Goal: Information Seeking & Learning: Check status

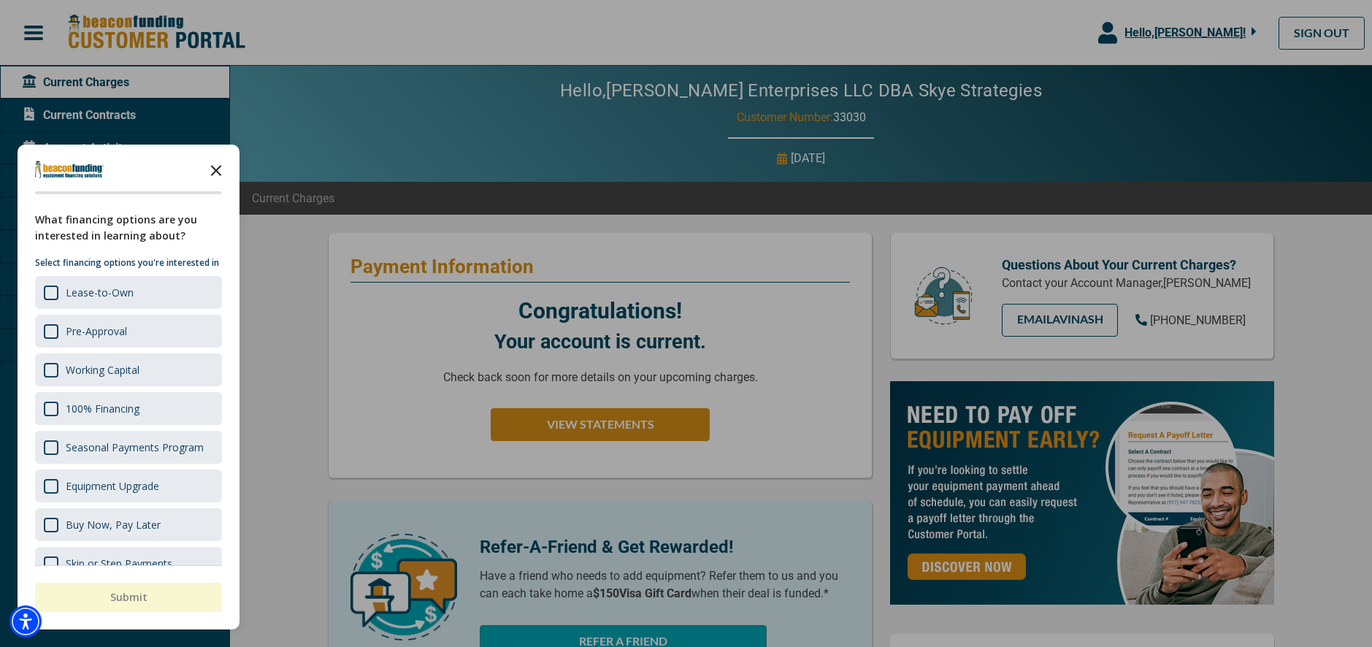
click at [217, 169] on polygon "Close the survey" at bounding box center [216, 170] width 11 height 11
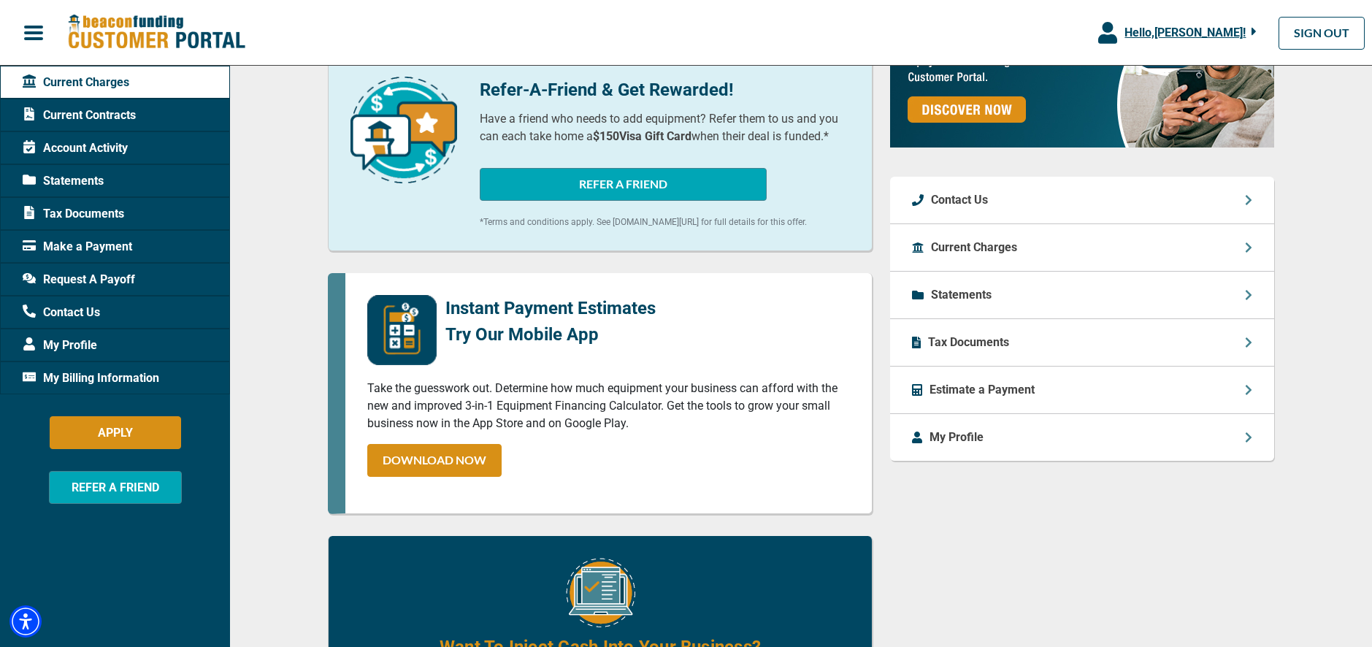
scroll to position [345, 0]
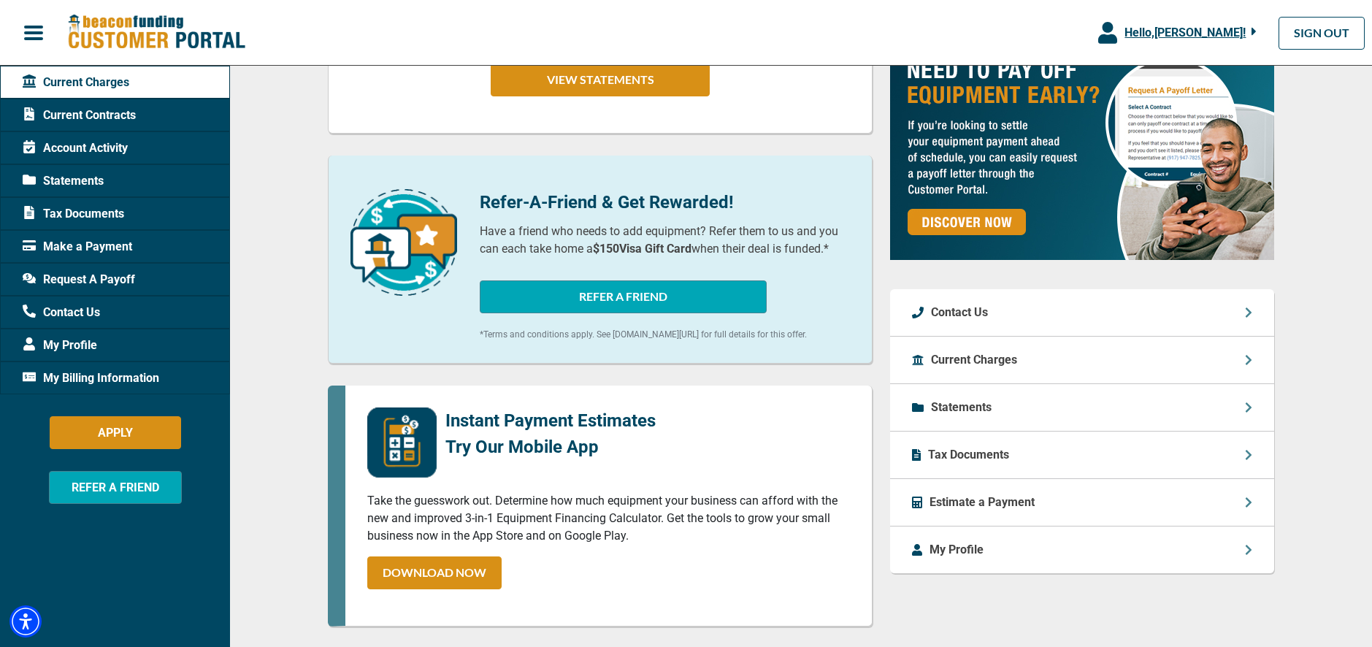
click at [972, 416] on p "Statements" at bounding box center [961, 408] width 61 height 18
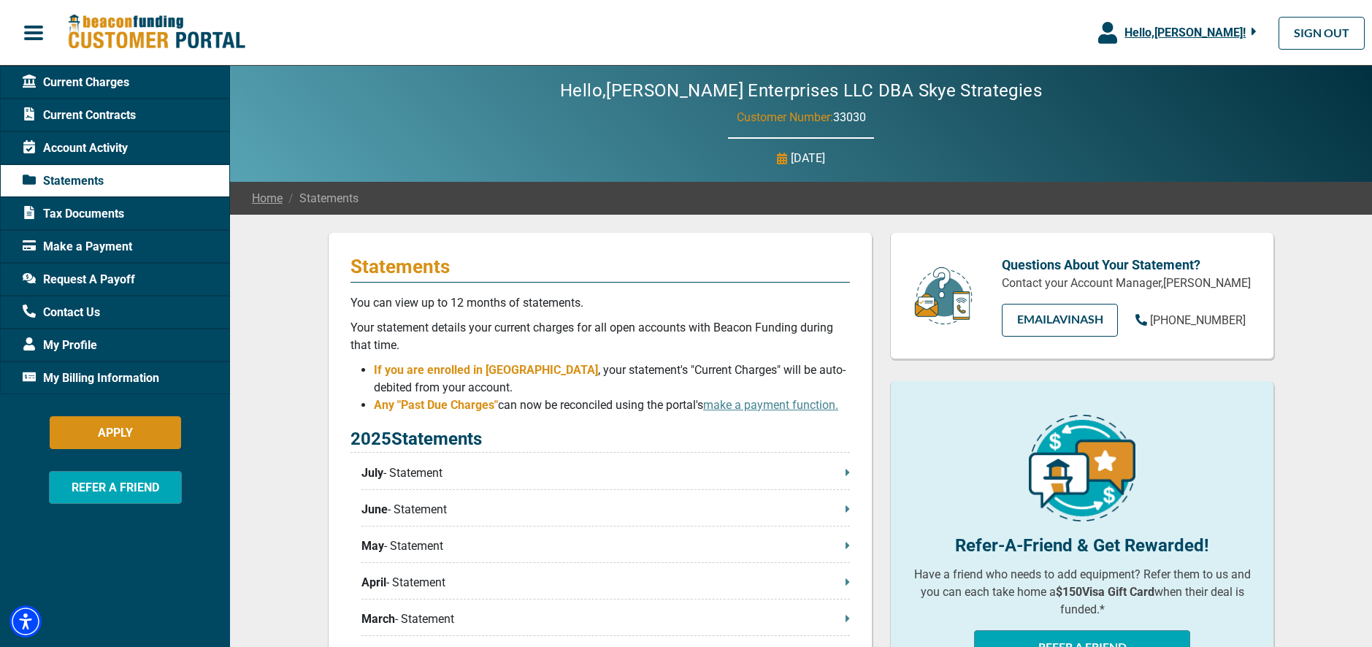
scroll to position [103, 0]
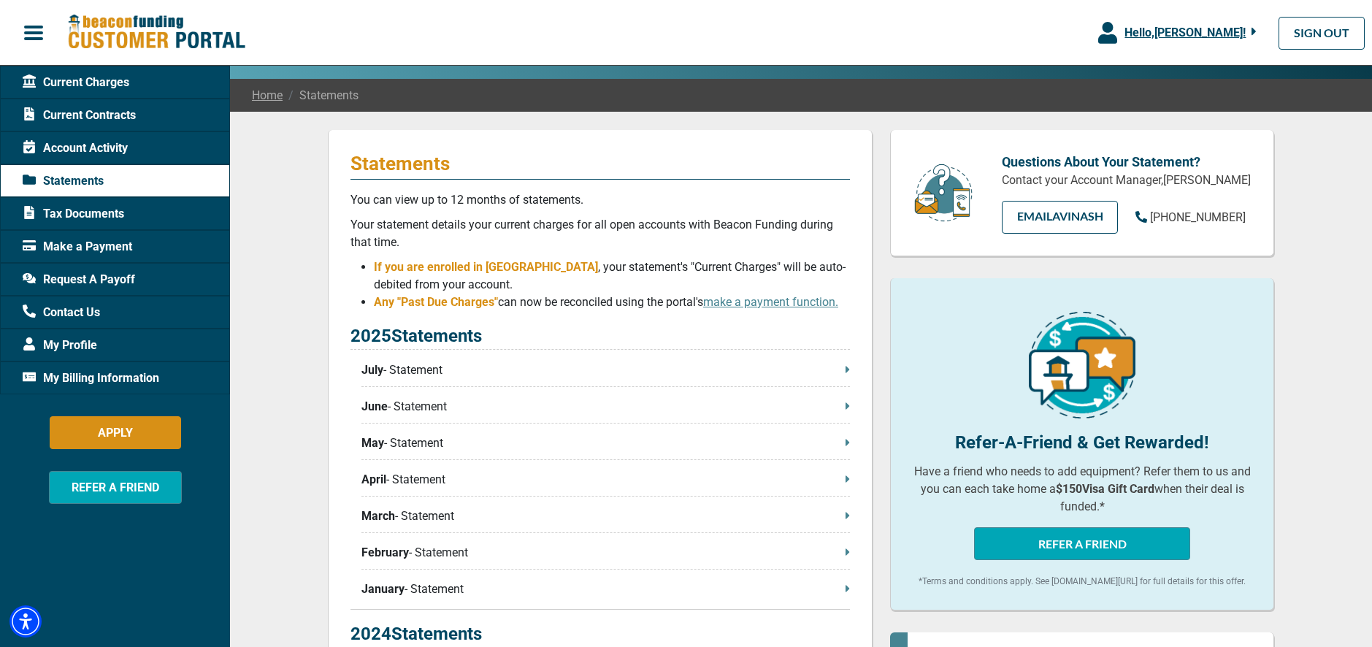
click at [501, 362] on div "2025 Statements July - Statement June - Statement May - Statement April - State…" at bounding box center [599, 466] width 499 height 287
click at [494, 374] on p "July - Statement" at bounding box center [605, 370] width 488 height 18
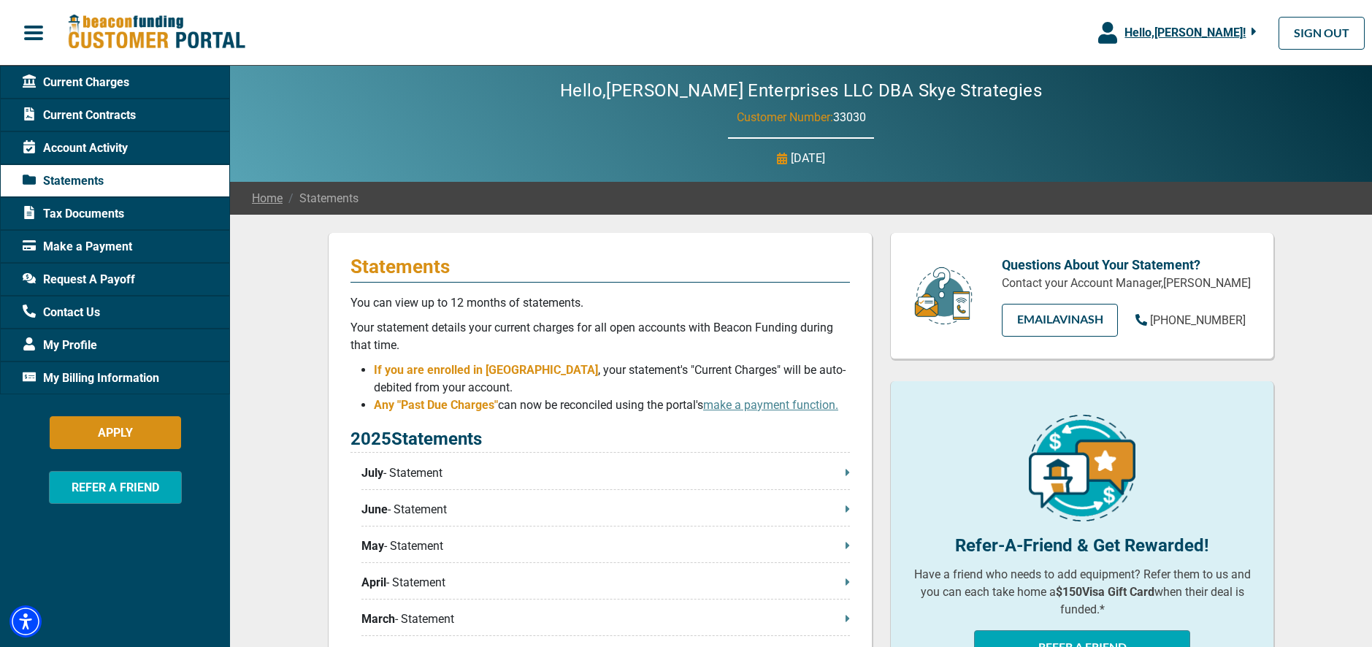
scroll to position [0, 0]
click at [81, 147] on span "Account Activity" at bounding box center [75, 148] width 105 height 18
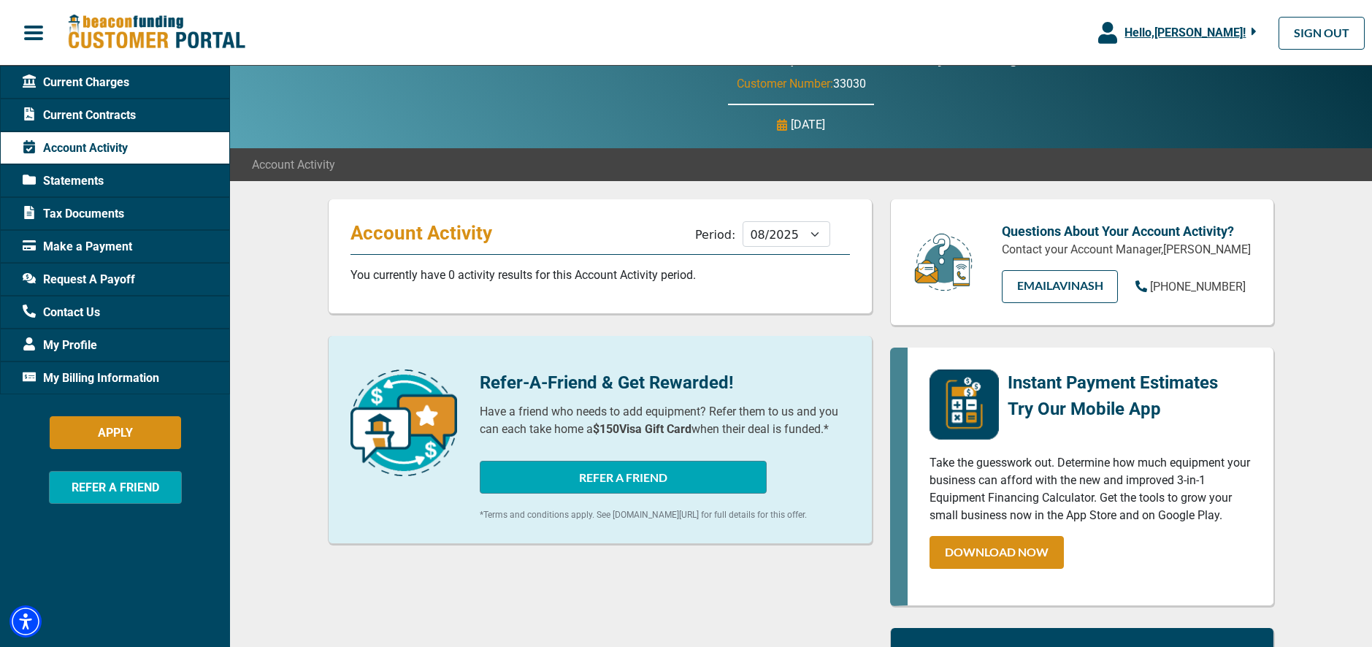
scroll to position [36, 0]
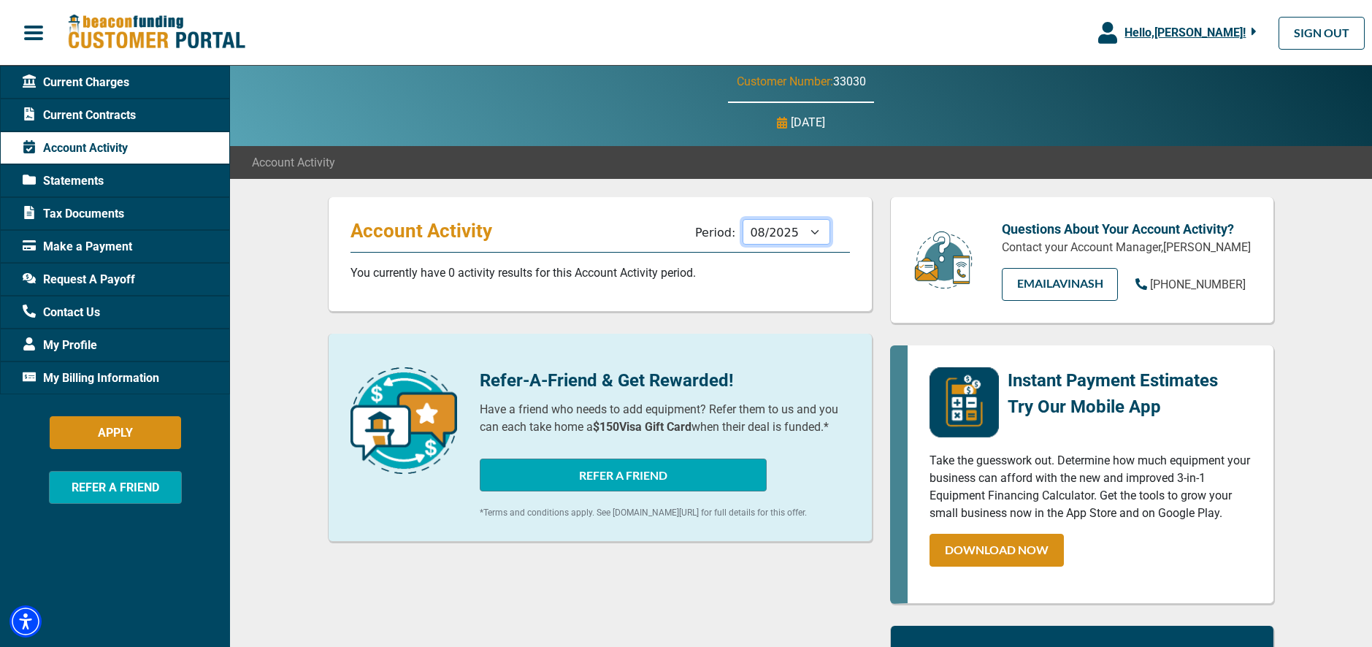
select select "07/2025"
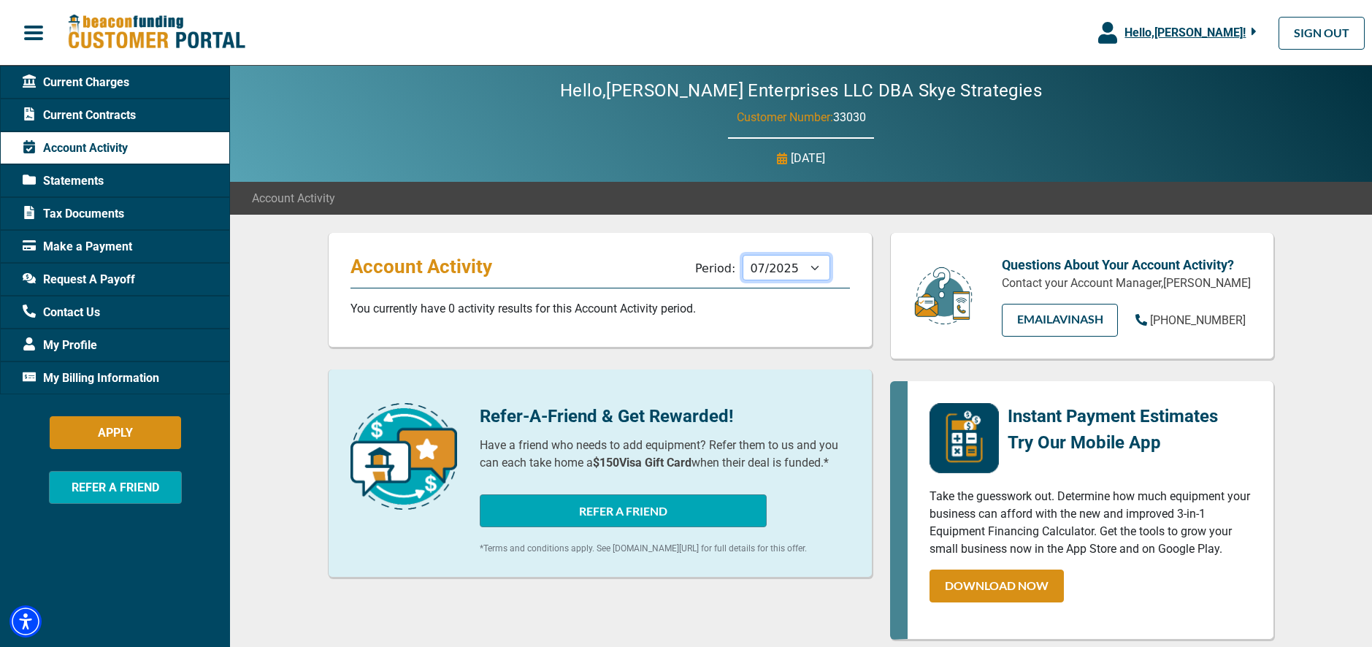
scroll to position [0, 0]
click at [87, 116] on span "Current Contracts" at bounding box center [79, 116] width 113 height 18
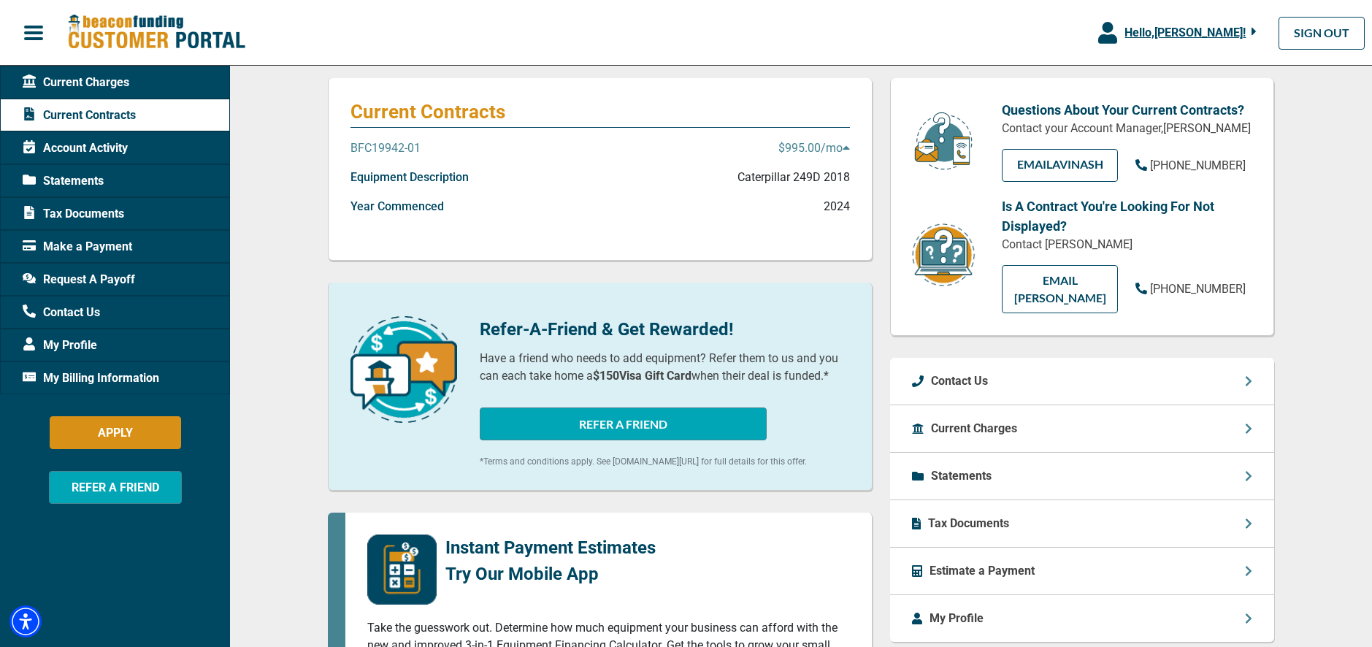
scroll to position [193, 0]
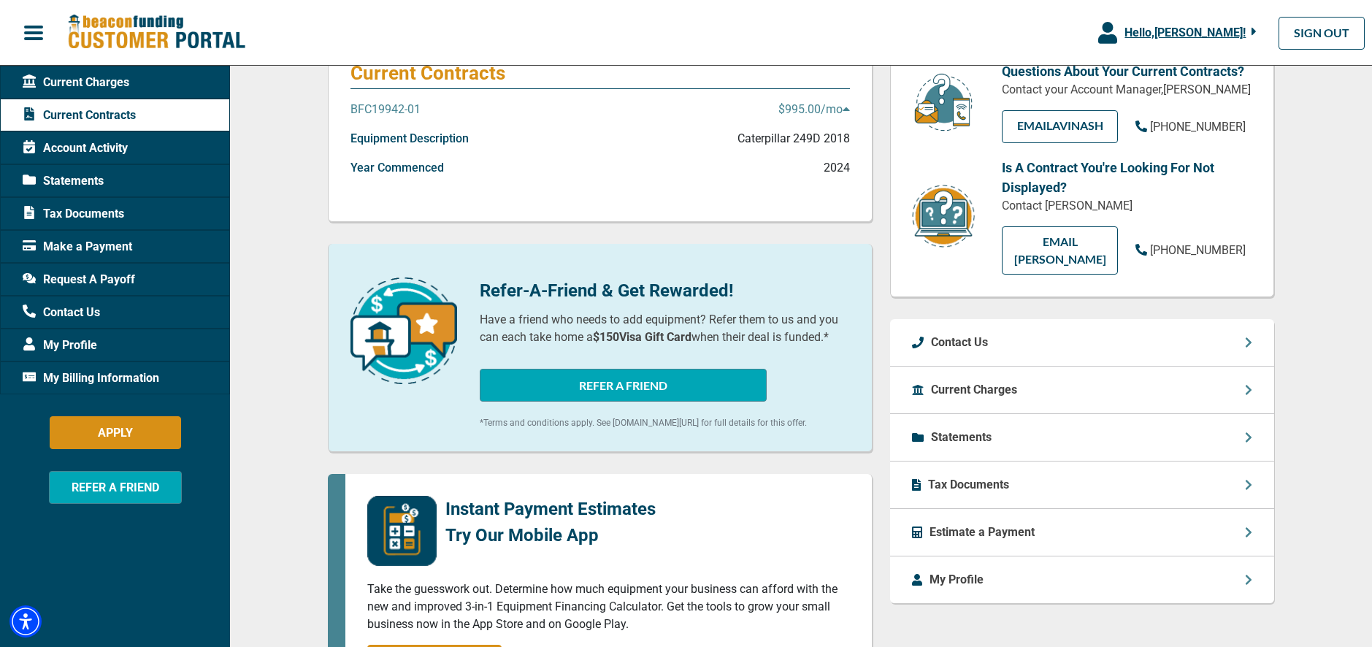
click at [87, 80] on span "Current Charges" at bounding box center [76, 83] width 107 height 18
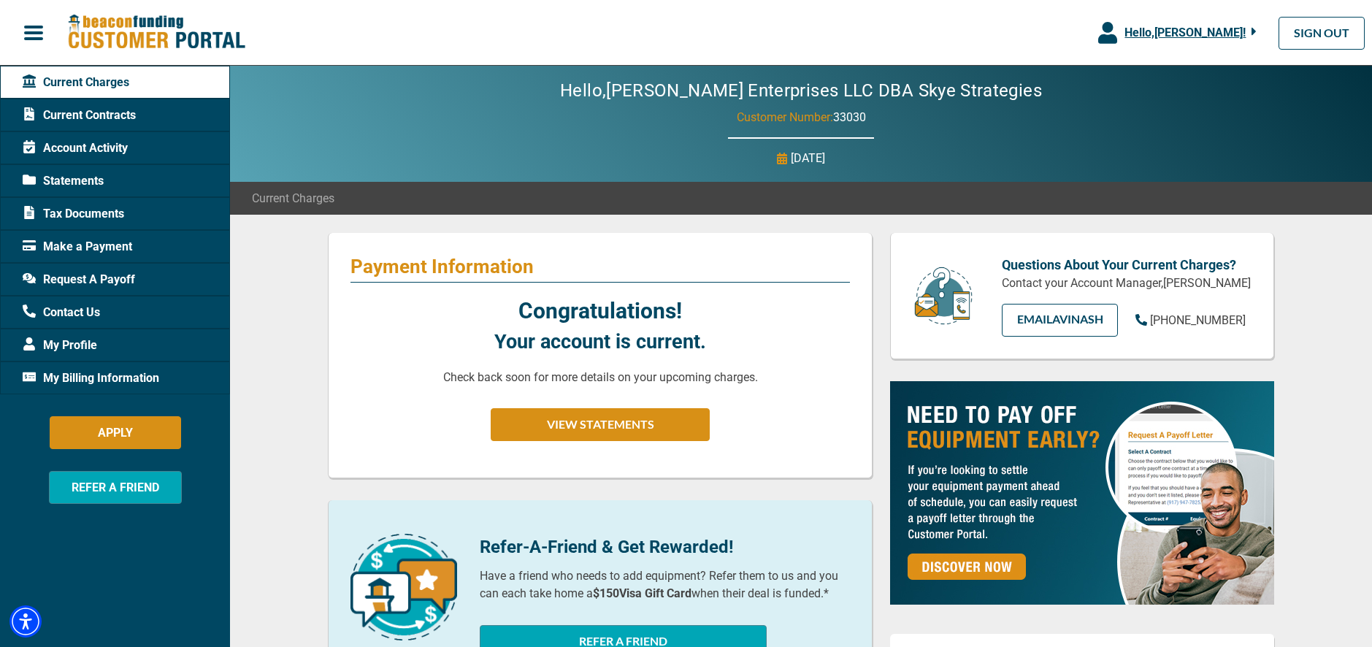
click at [64, 345] on span "My Profile" at bounding box center [60, 346] width 74 height 18
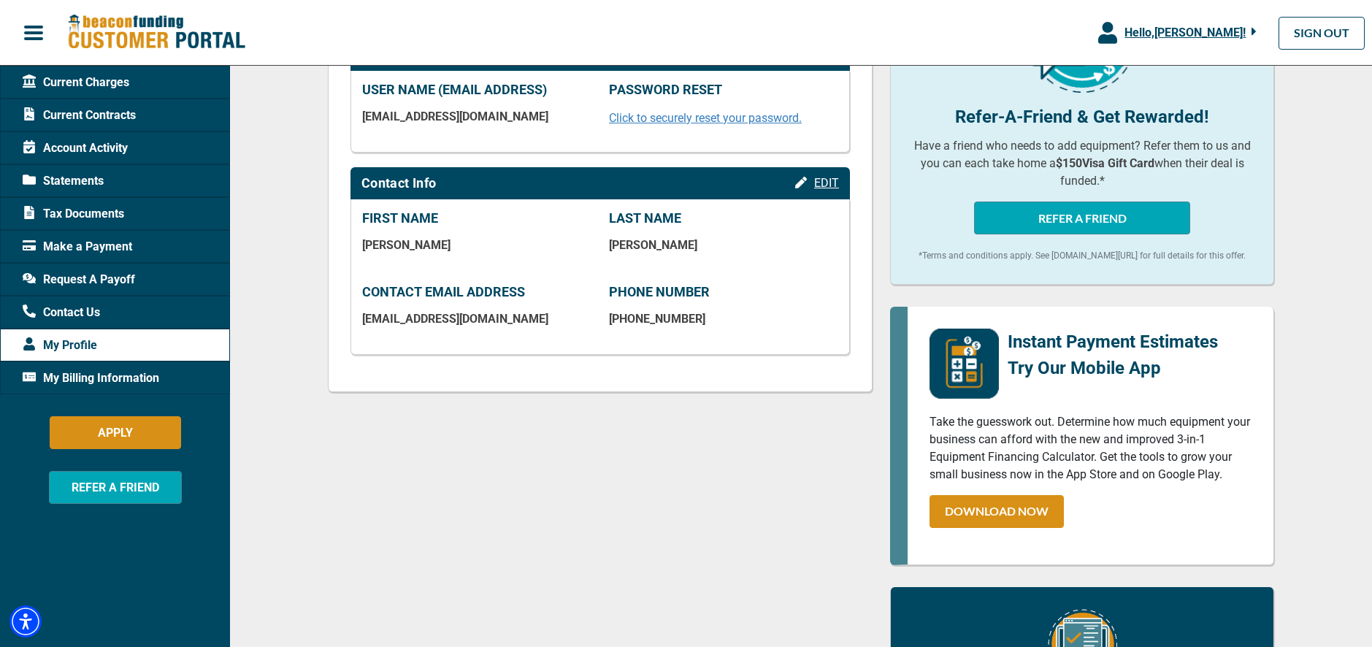
scroll to position [284, 0]
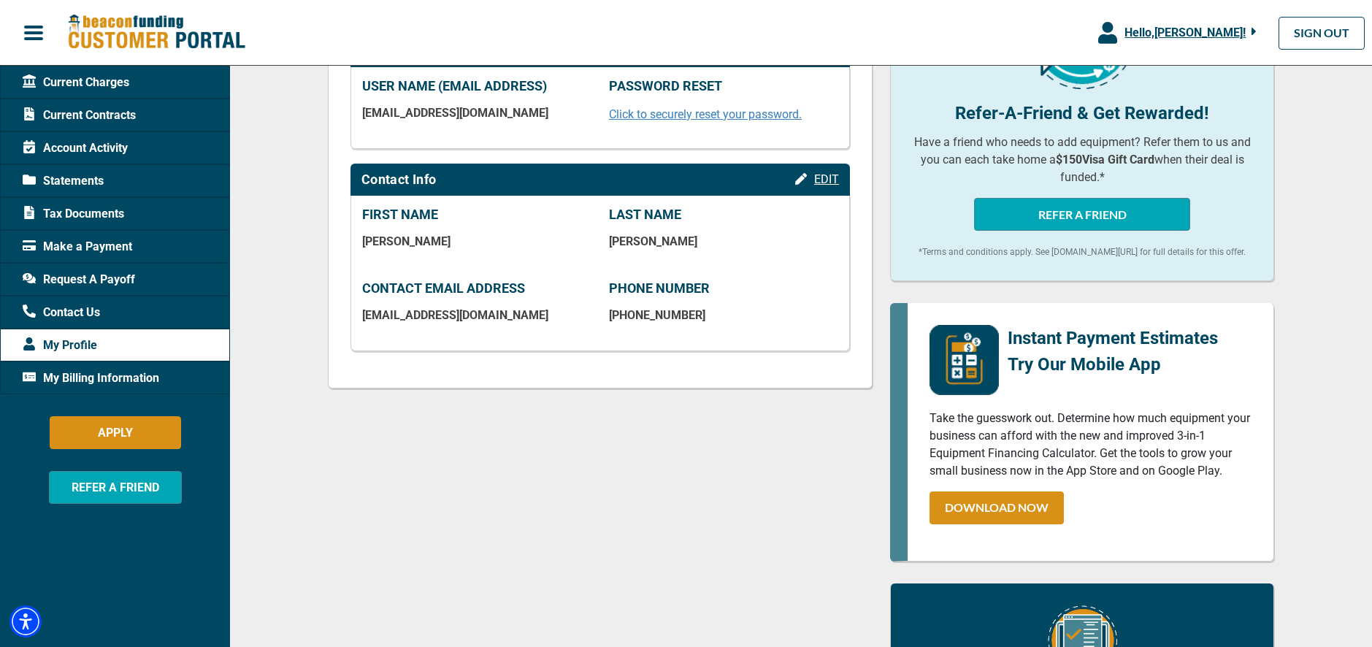
click at [89, 279] on span "Request A Payoff" at bounding box center [79, 280] width 112 height 18
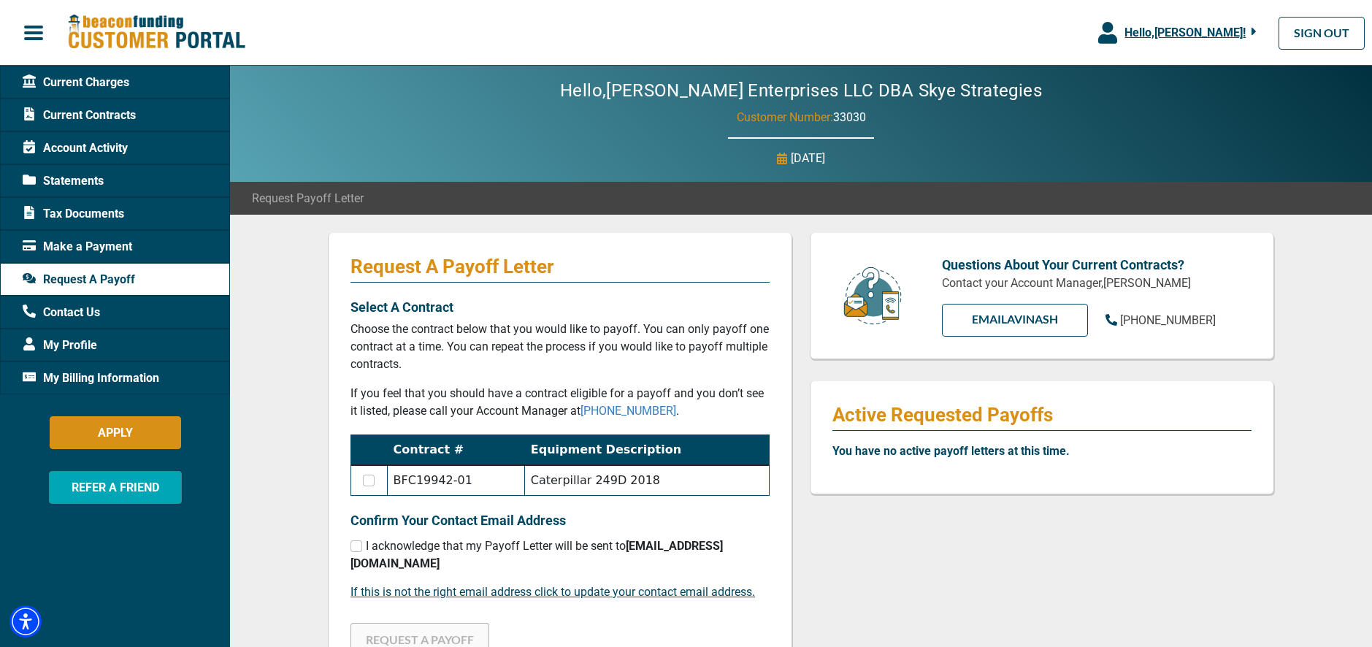
click at [75, 81] on span "Current Charges" at bounding box center [76, 83] width 107 height 18
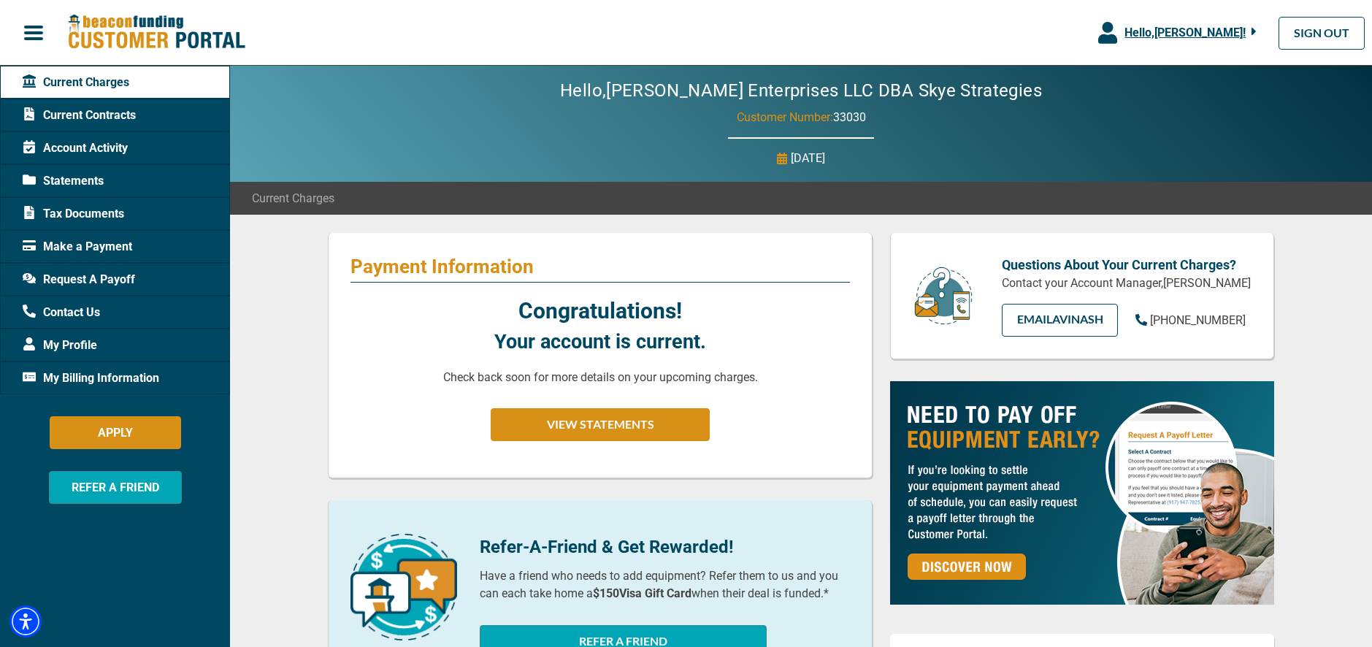
click at [39, 37] on span "button" at bounding box center [34, 33] width 22 height 22
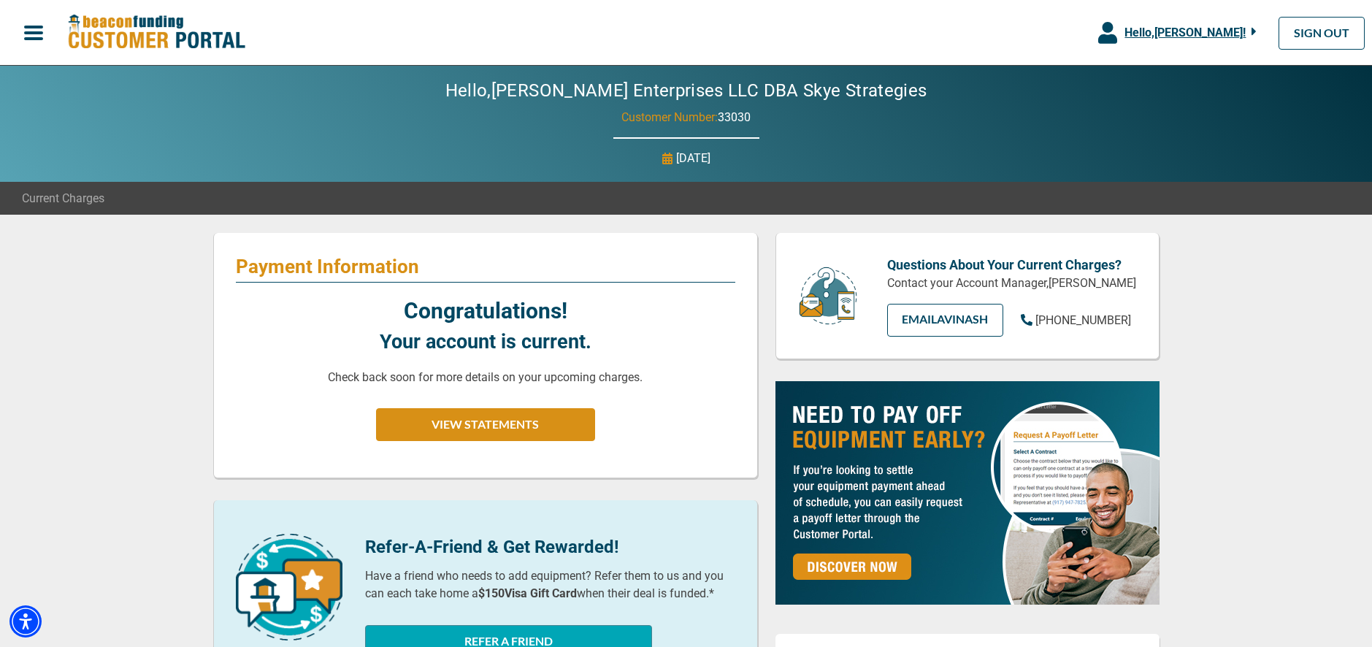
click at [34, 32] on span "button" at bounding box center [34, 33] width 22 height 22
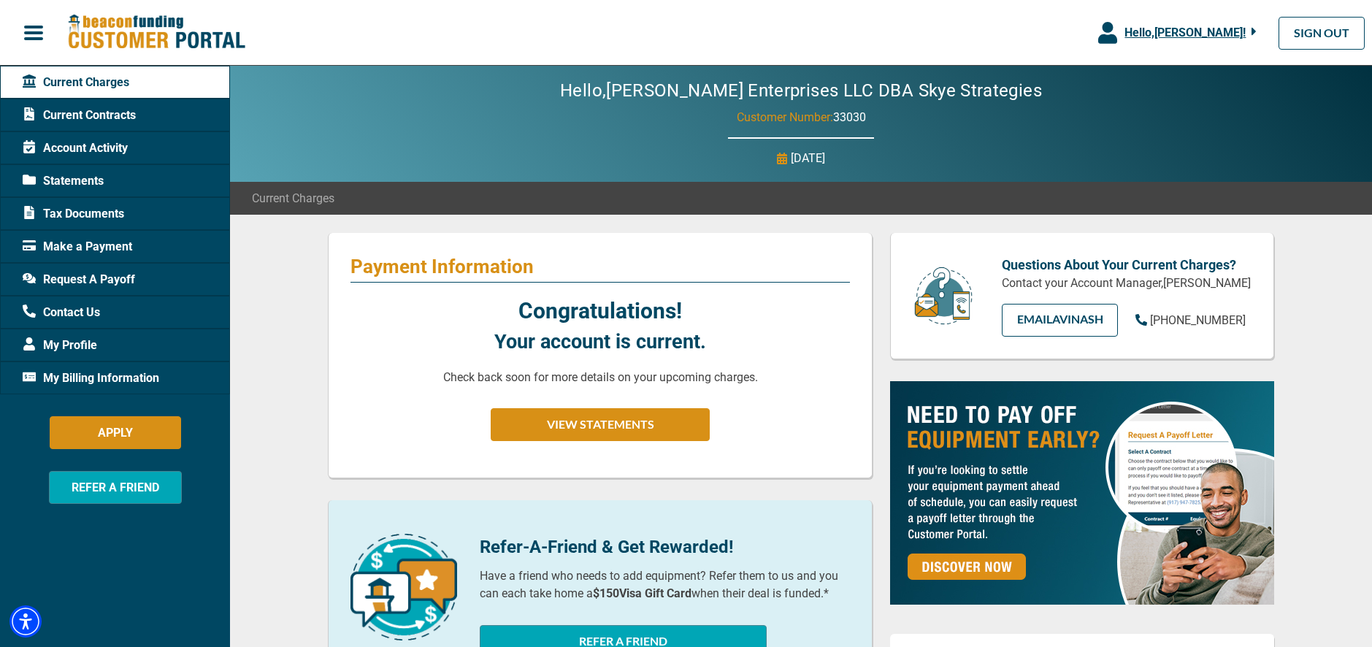
click at [145, 31] on img at bounding box center [156, 32] width 178 height 37
